Goal: Transaction & Acquisition: Purchase product/service

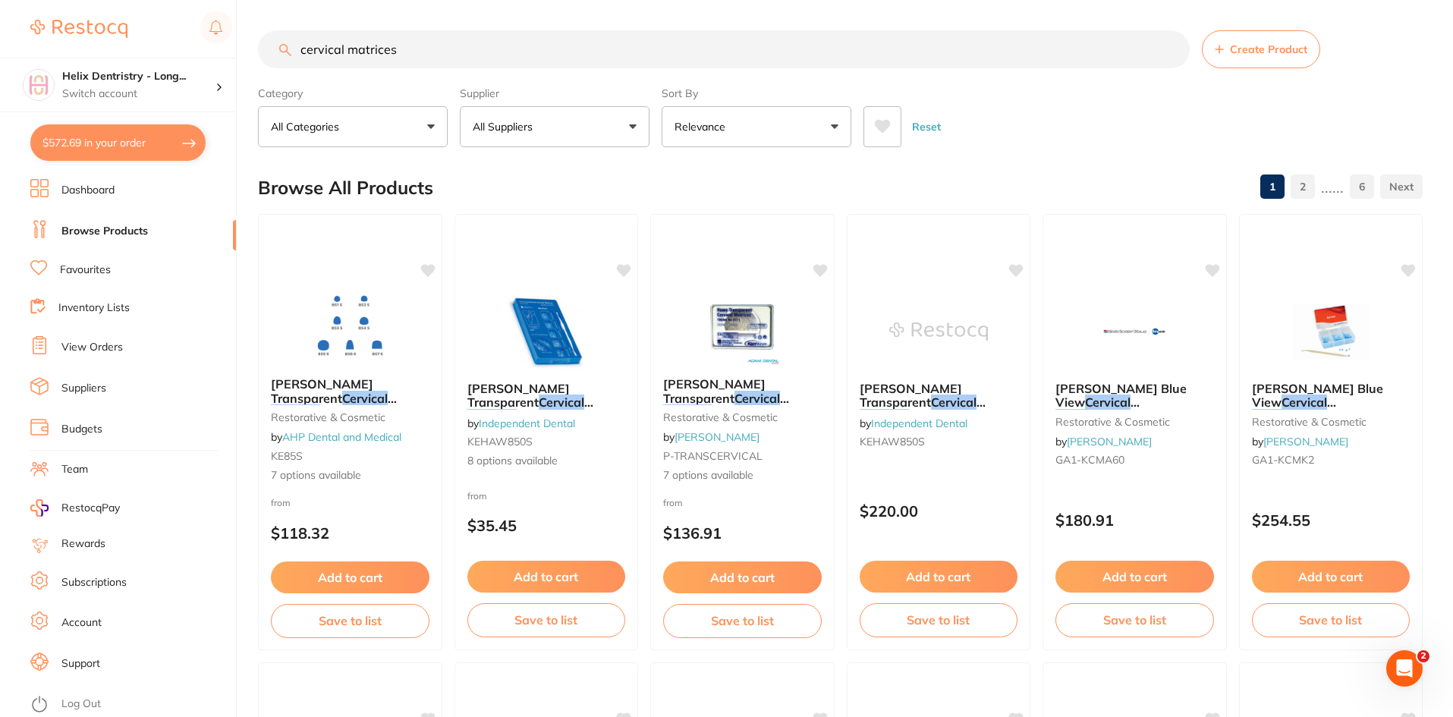
click at [398, 48] on input "cervical matrices" at bounding box center [723, 49] width 931 height 38
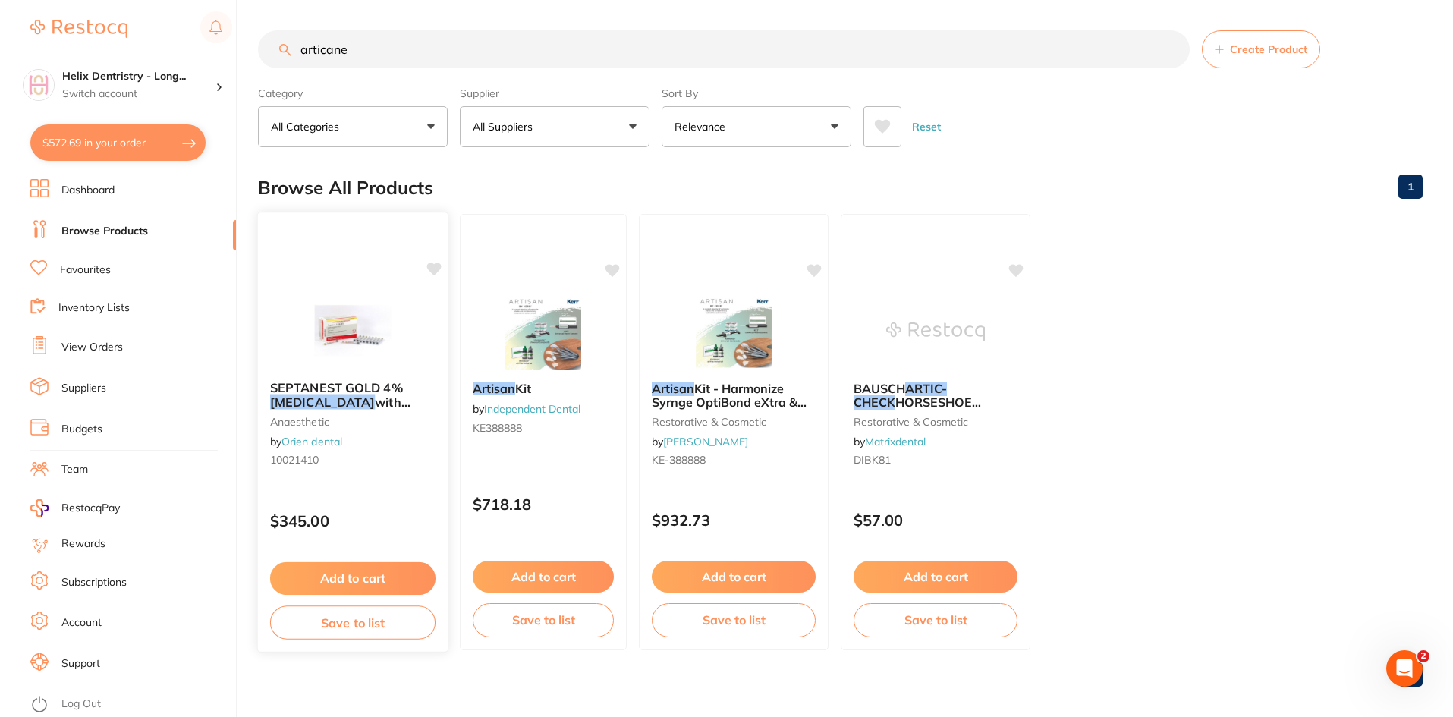
type input "articane"
click at [317, 570] on button "Add to cart" at bounding box center [352, 578] width 165 height 33
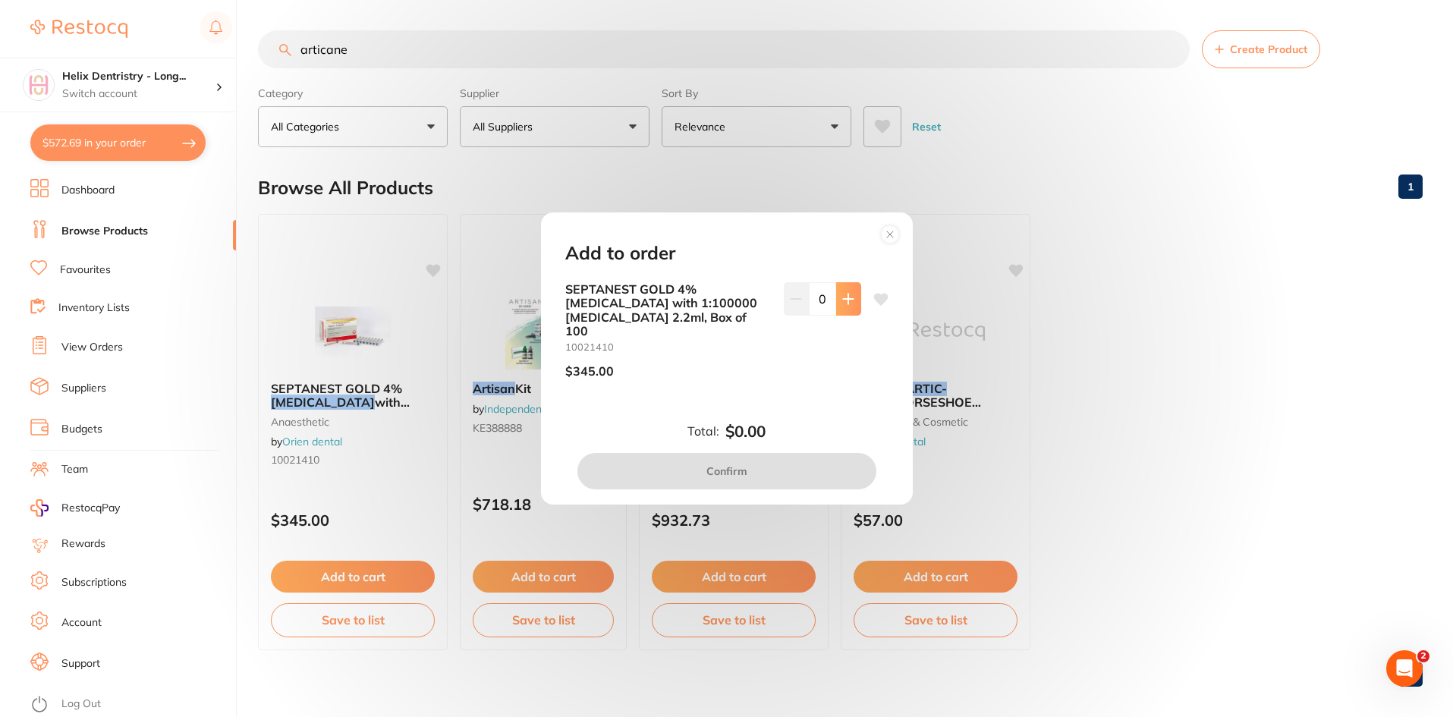
click at [842, 294] on button at bounding box center [848, 298] width 25 height 33
type input "1"
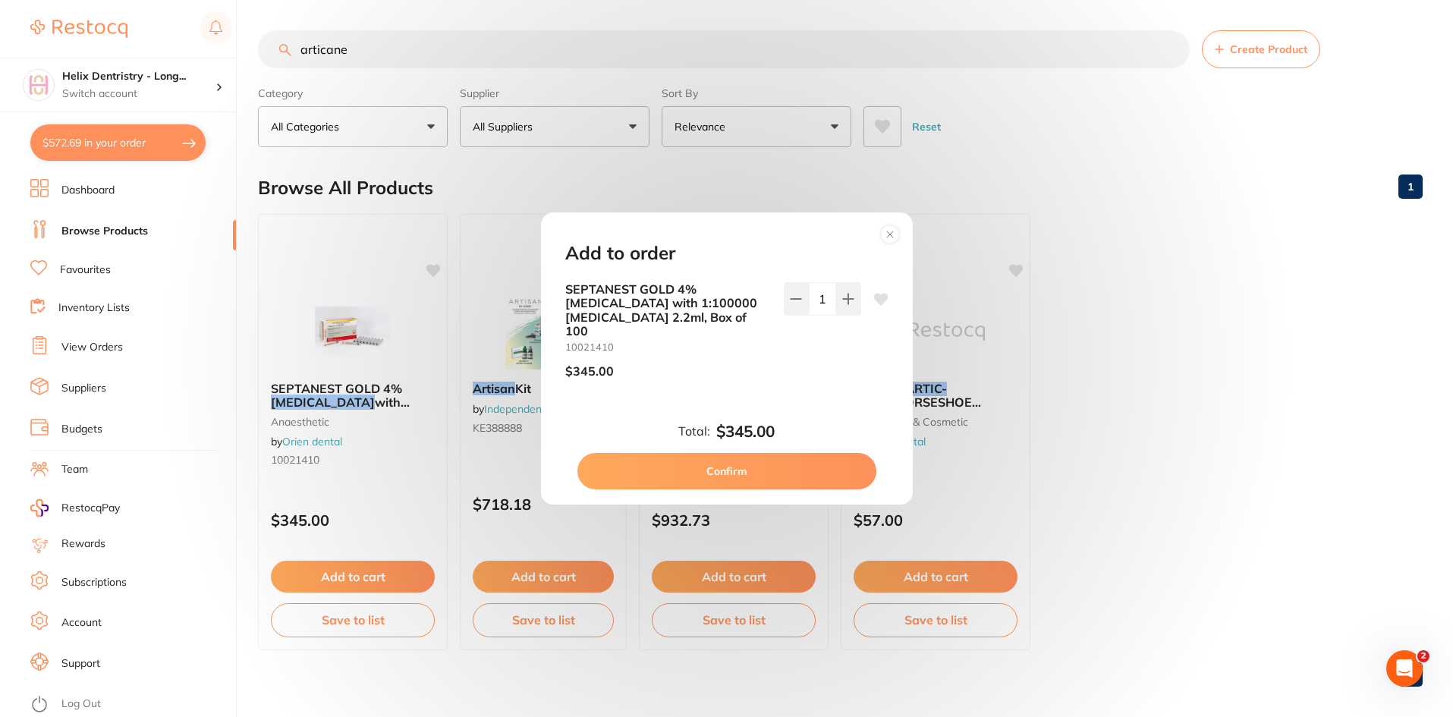
click at [749, 463] on button "Confirm" at bounding box center [726, 471] width 299 height 36
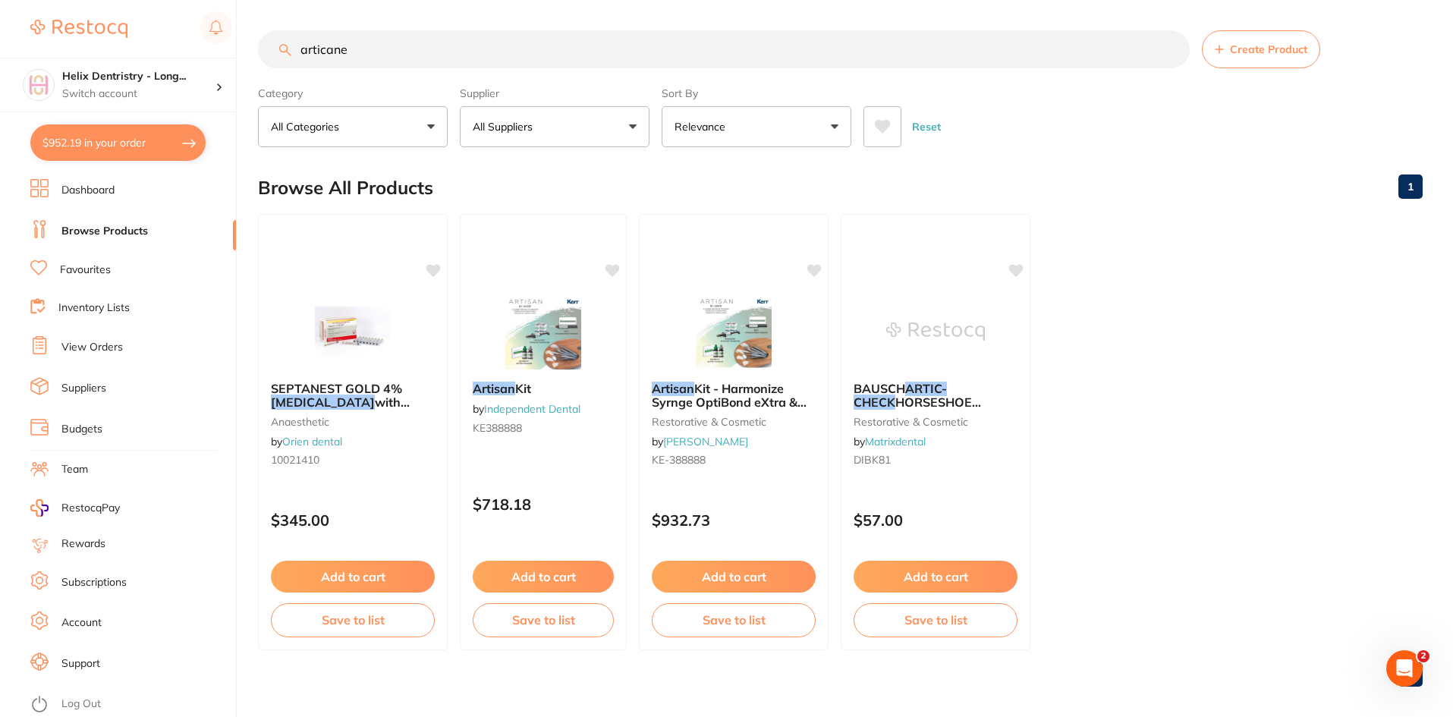
click at [103, 143] on button "$952.19 in your order" at bounding box center [117, 142] width 175 height 36
checkbox input "true"
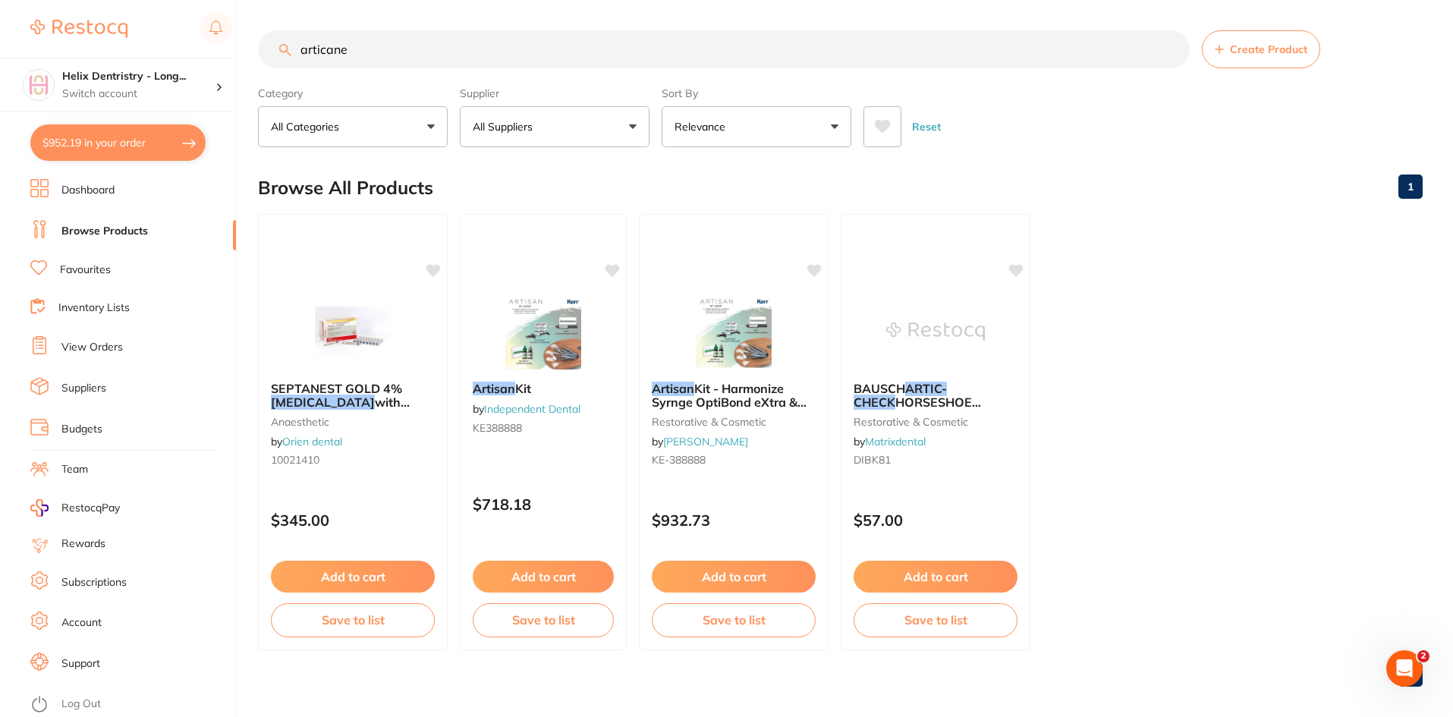
checkbox input "true"
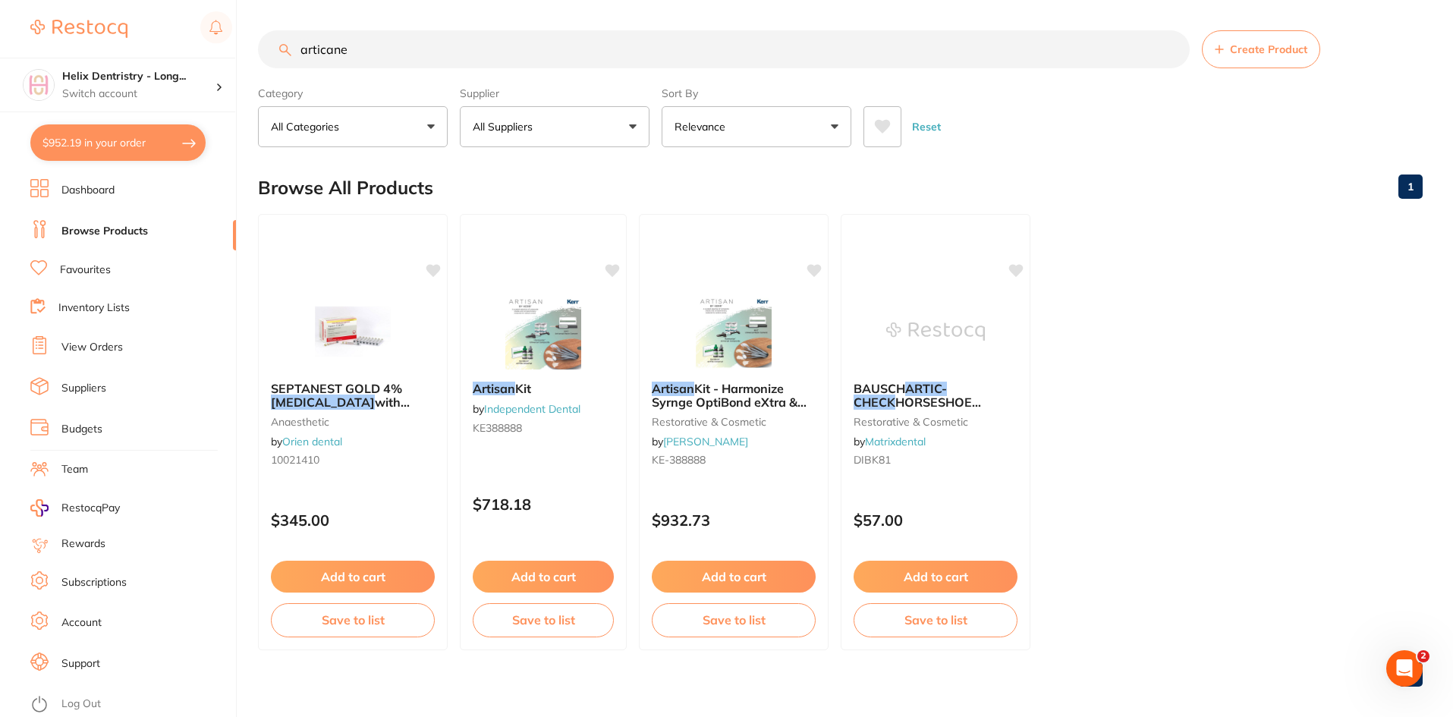
checkbox input "true"
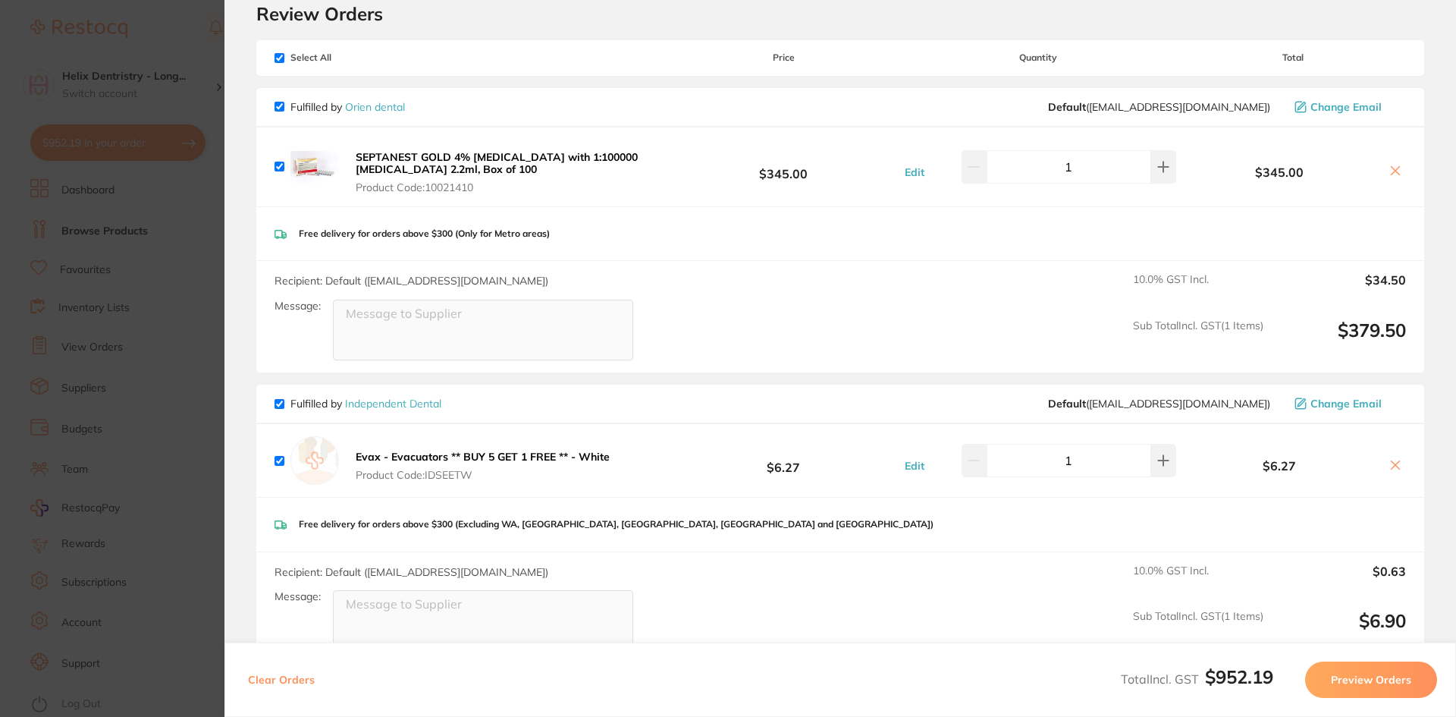
scroll to position [152, 0]
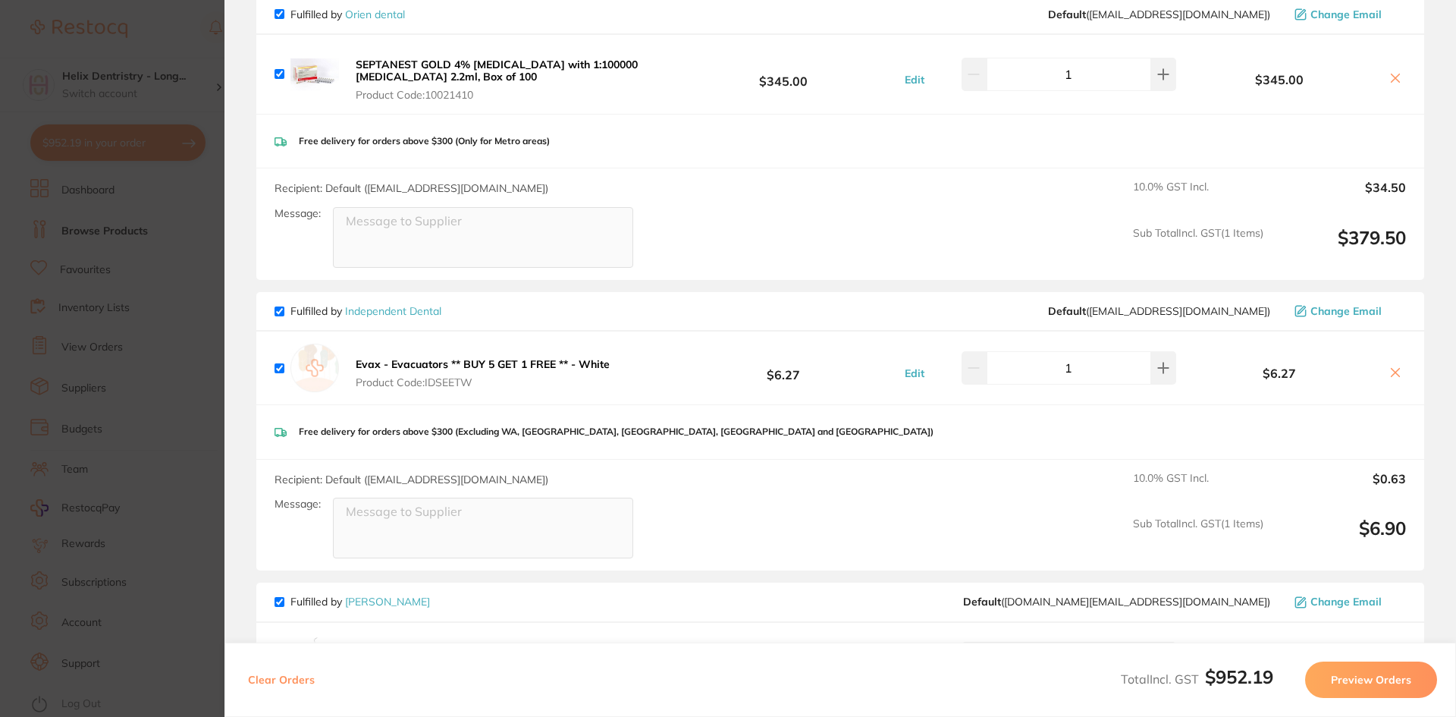
click at [173, 153] on section "Update RRP Set your pre negotiated price for this item. Item Agreed RRP (excl. …" at bounding box center [728, 358] width 1456 height 717
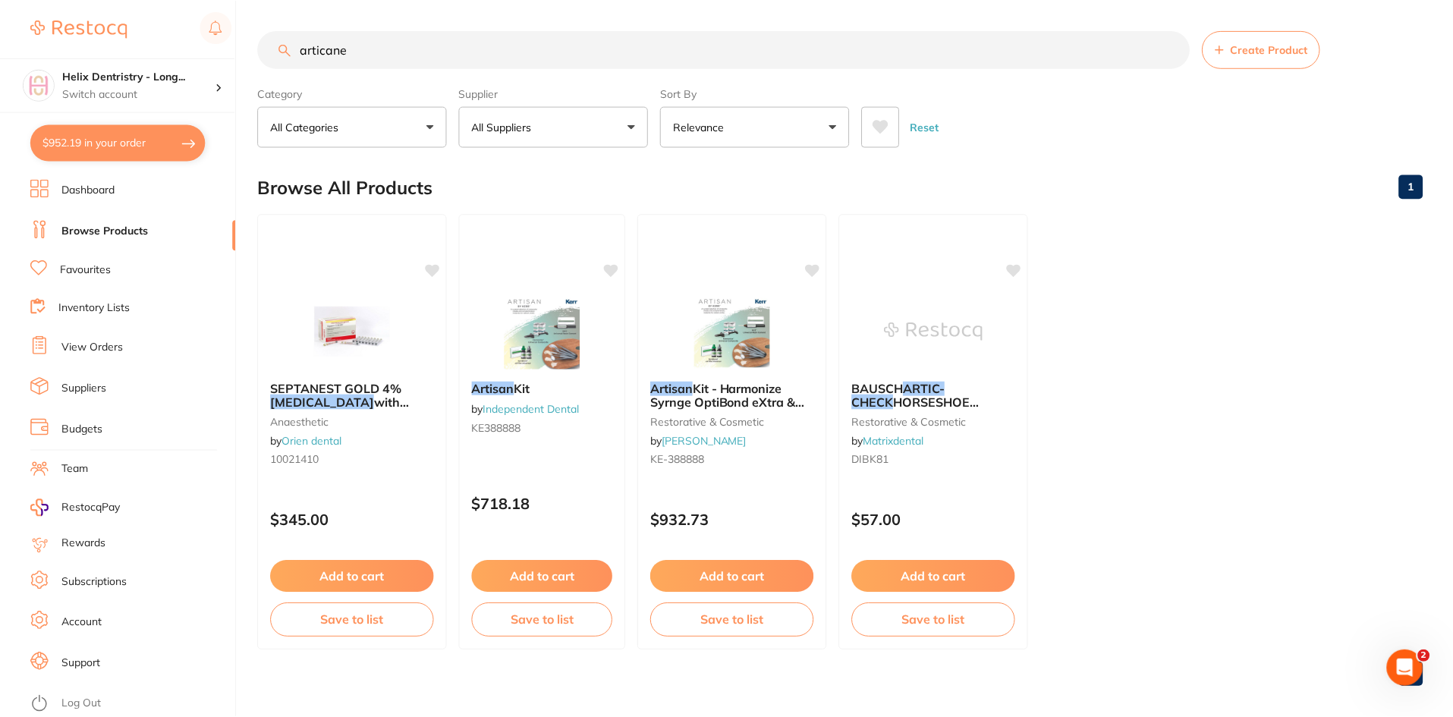
scroll to position [1, 0]
click at [374, 53] on input "articane" at bounding box center [723, 49] width 931 height 38
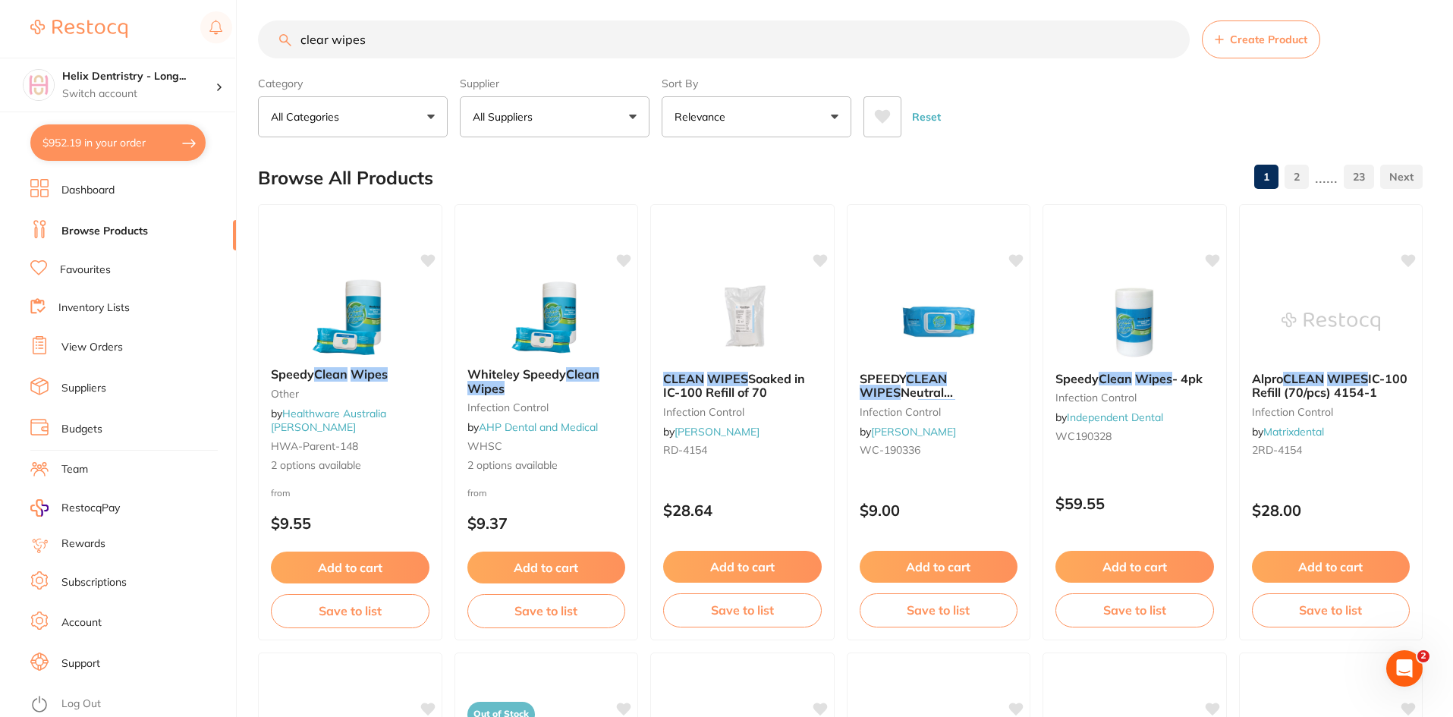
scroll to position [0, 0]
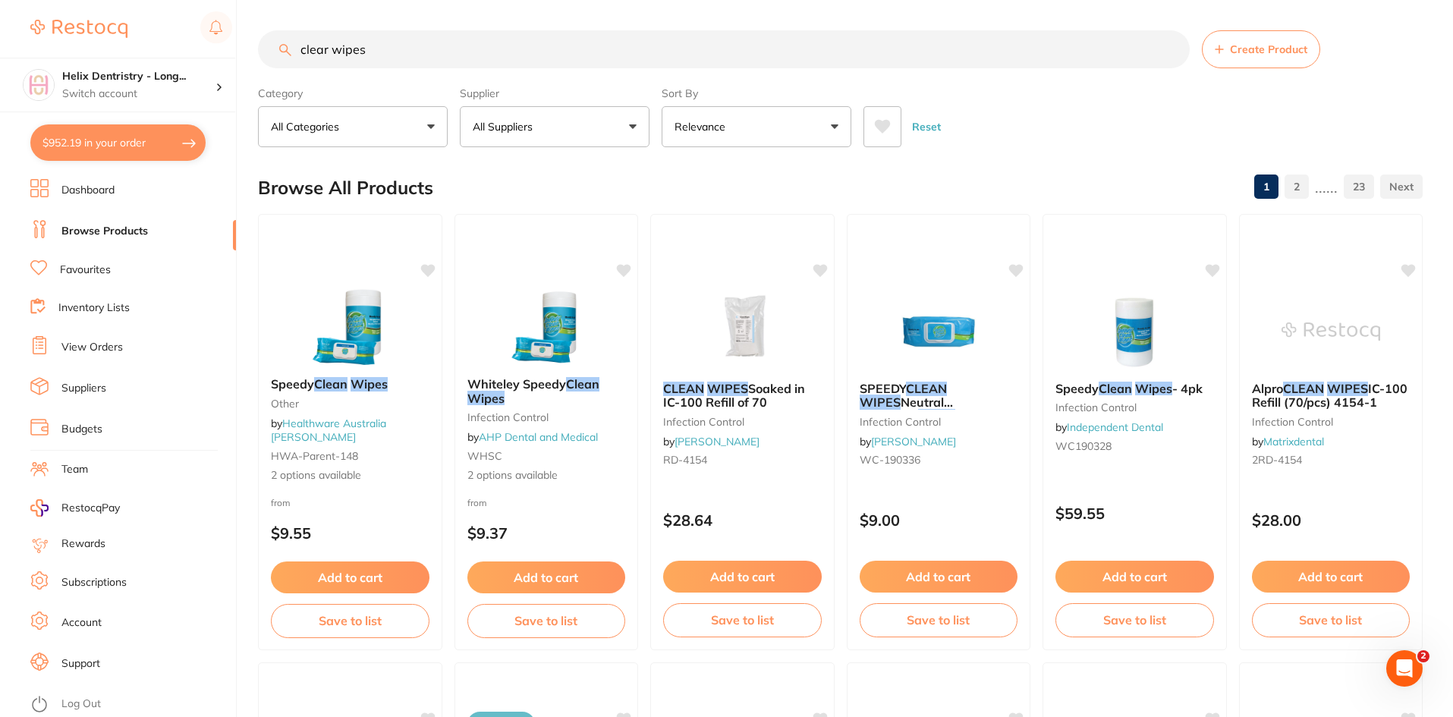
click at [375, 47] on input "clear wipes" at bounding box center [723, 49] width 931 height 38
click at [331, 49] on input "clear wipes" at bounding box center [723, 49] width 931 height 38
click at [420, 52] on input "clear eyes wipes" at bounding box center [723, 49] width 931 height 38
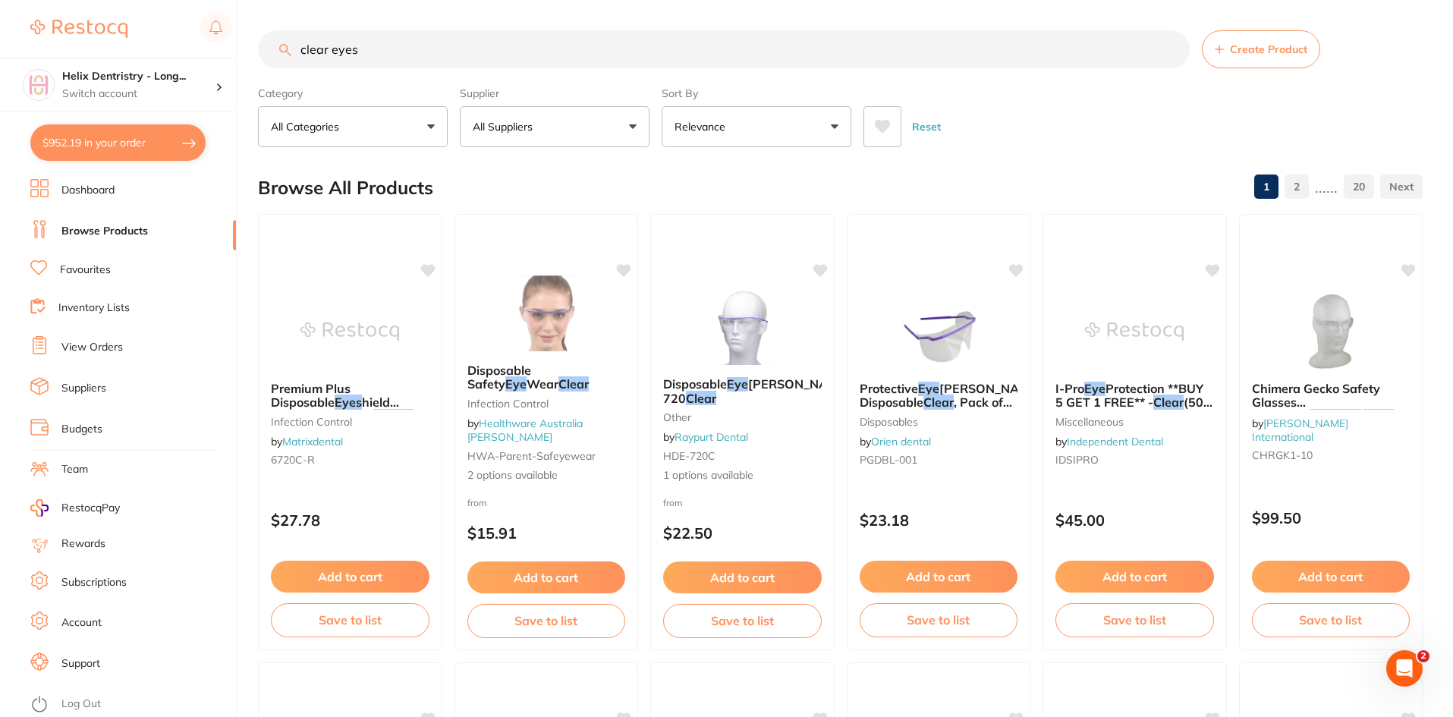
click at [497, 39] on input "clear eyes" at bounding box center [723, 49] width 931 height 38
type input "c"
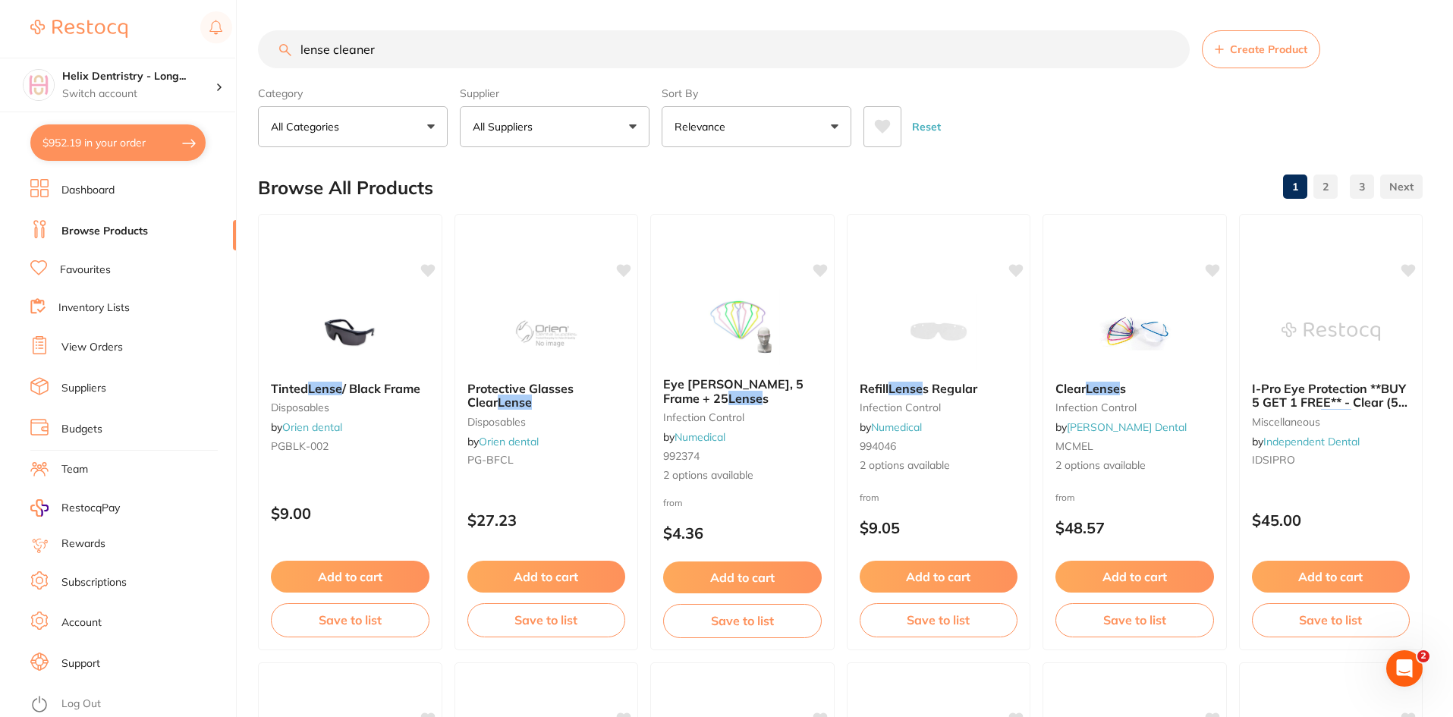
type input "lense cleaners"
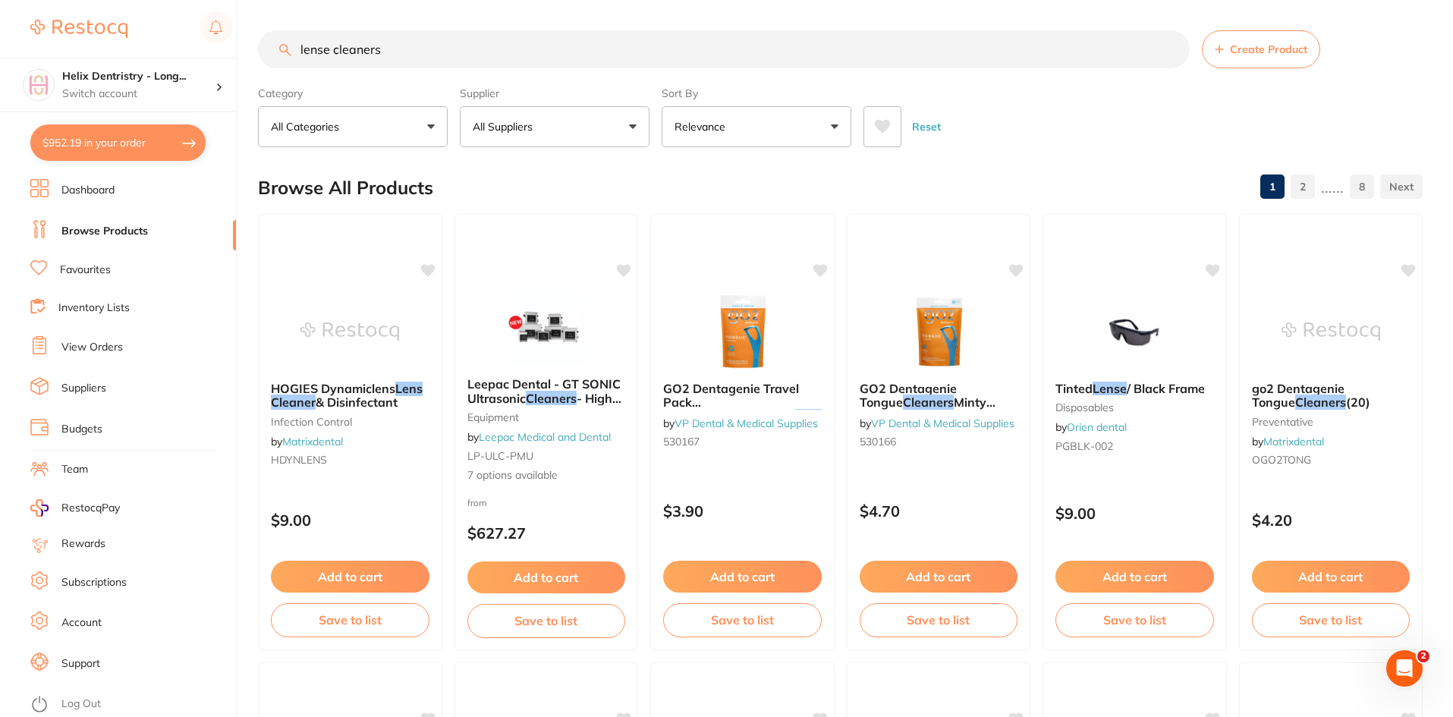
click at [397, 54] on input "lense cleaners" at bounding box center [723, 49] width 931 height 38
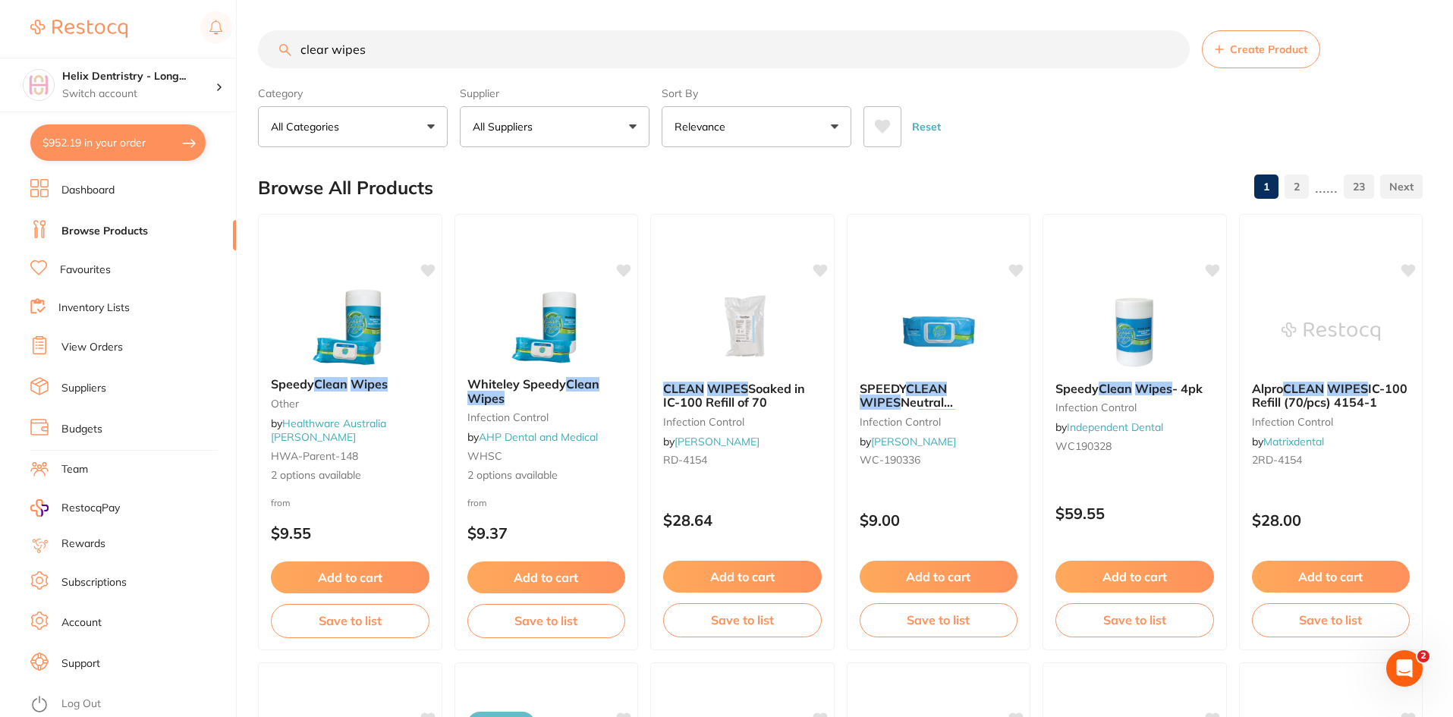
scroll to position [1, 0]
click at [331, 51] on input "clear wipes" at bounding box center [723, 49] width 931 height 38
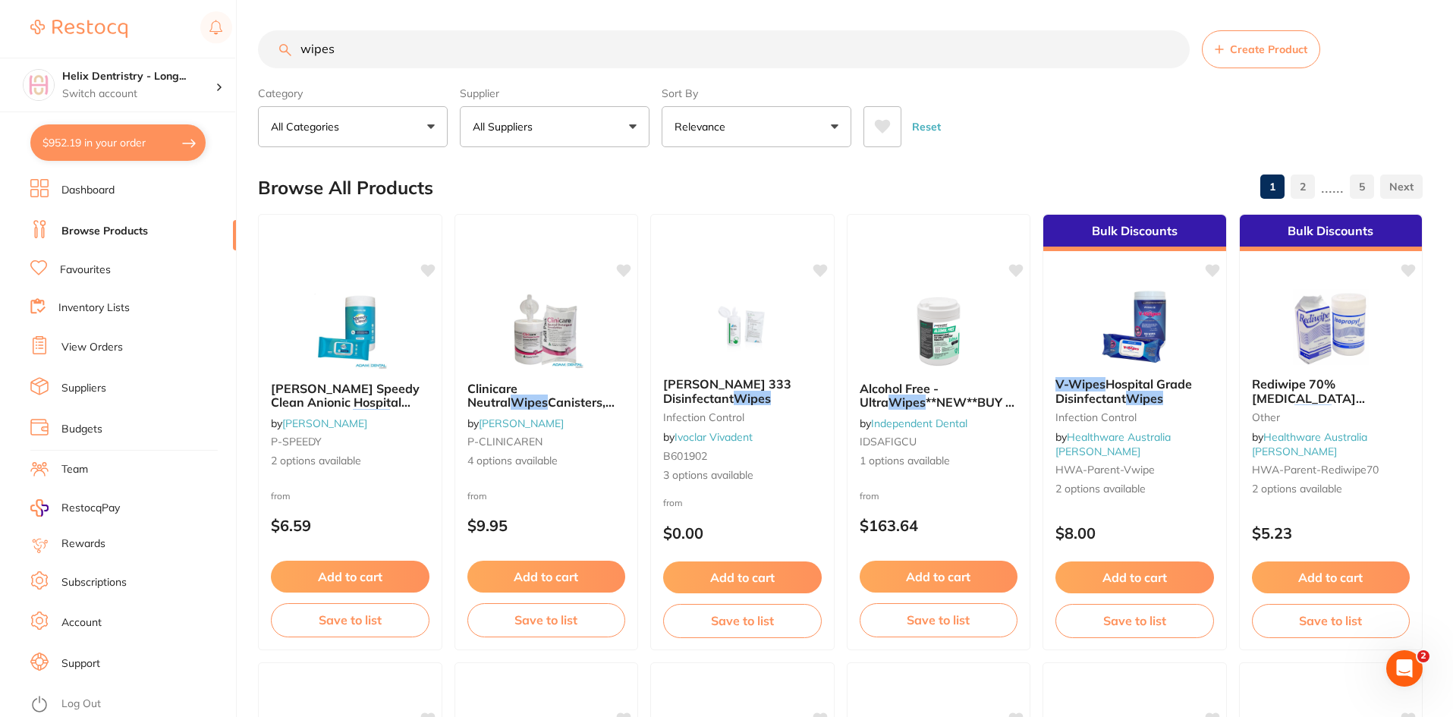
scroll to position [0, 0]
type input "w"
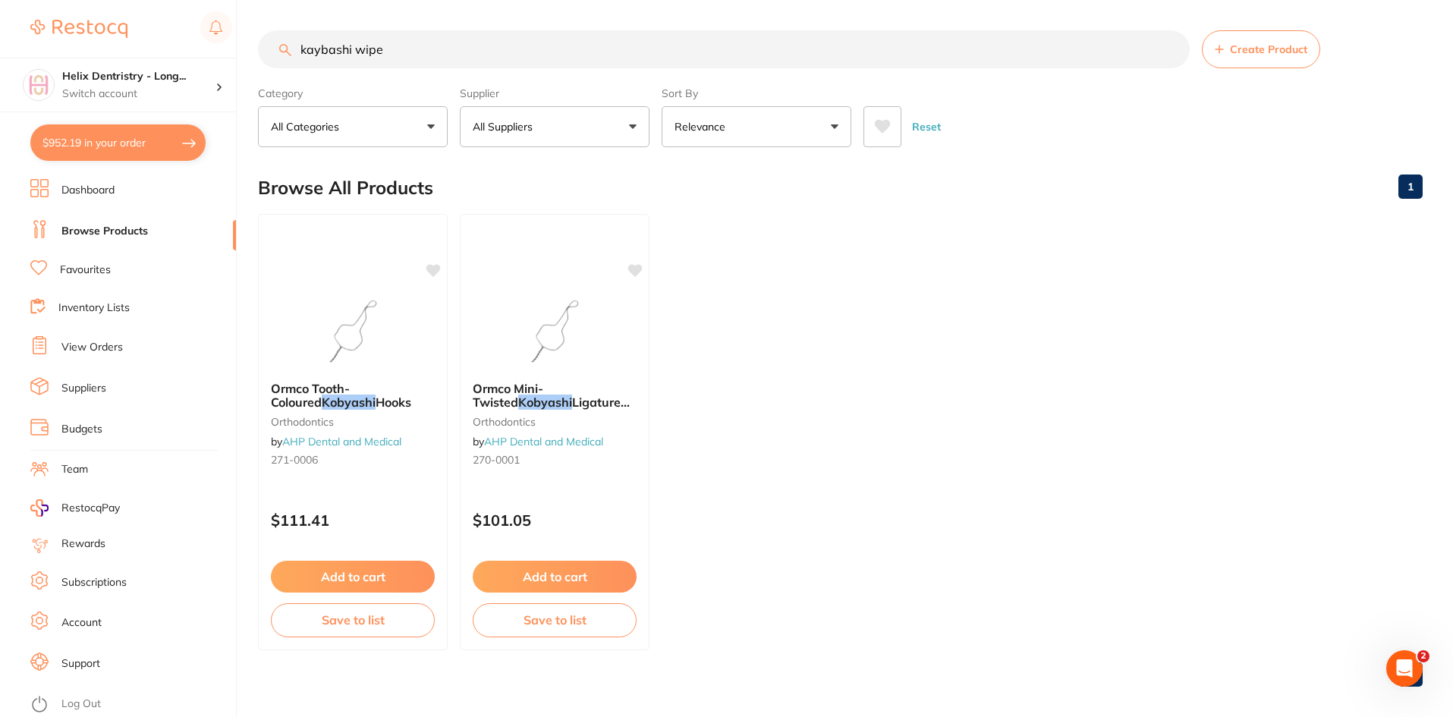
type input "kaybashi wipes"
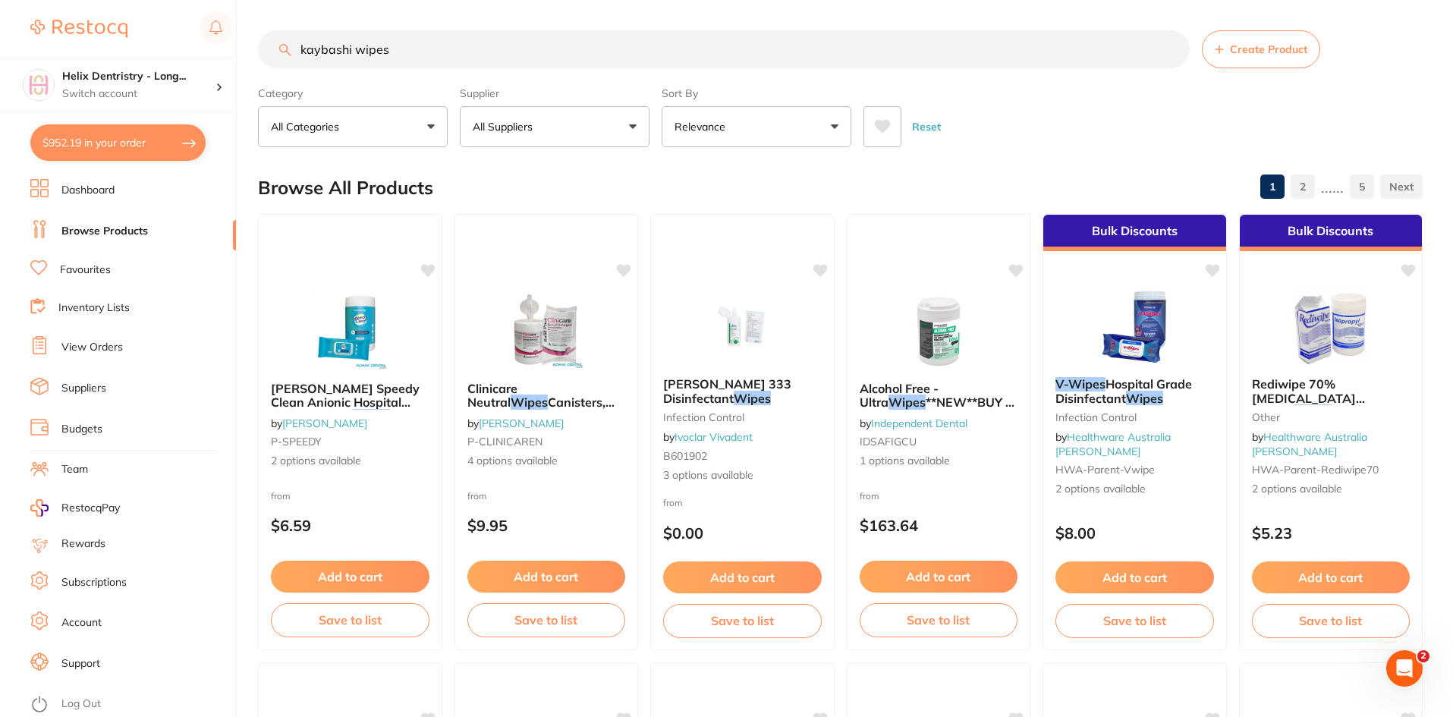
drag, startPoint x: 417, startPoint y: 63, endPoint x: 301, endPoint y: 53, distance: 116.5
click at [301, 53] on input "kaybashi wipes" at bounding box center [723, 49] width 931 height 38
